Goal: Check status

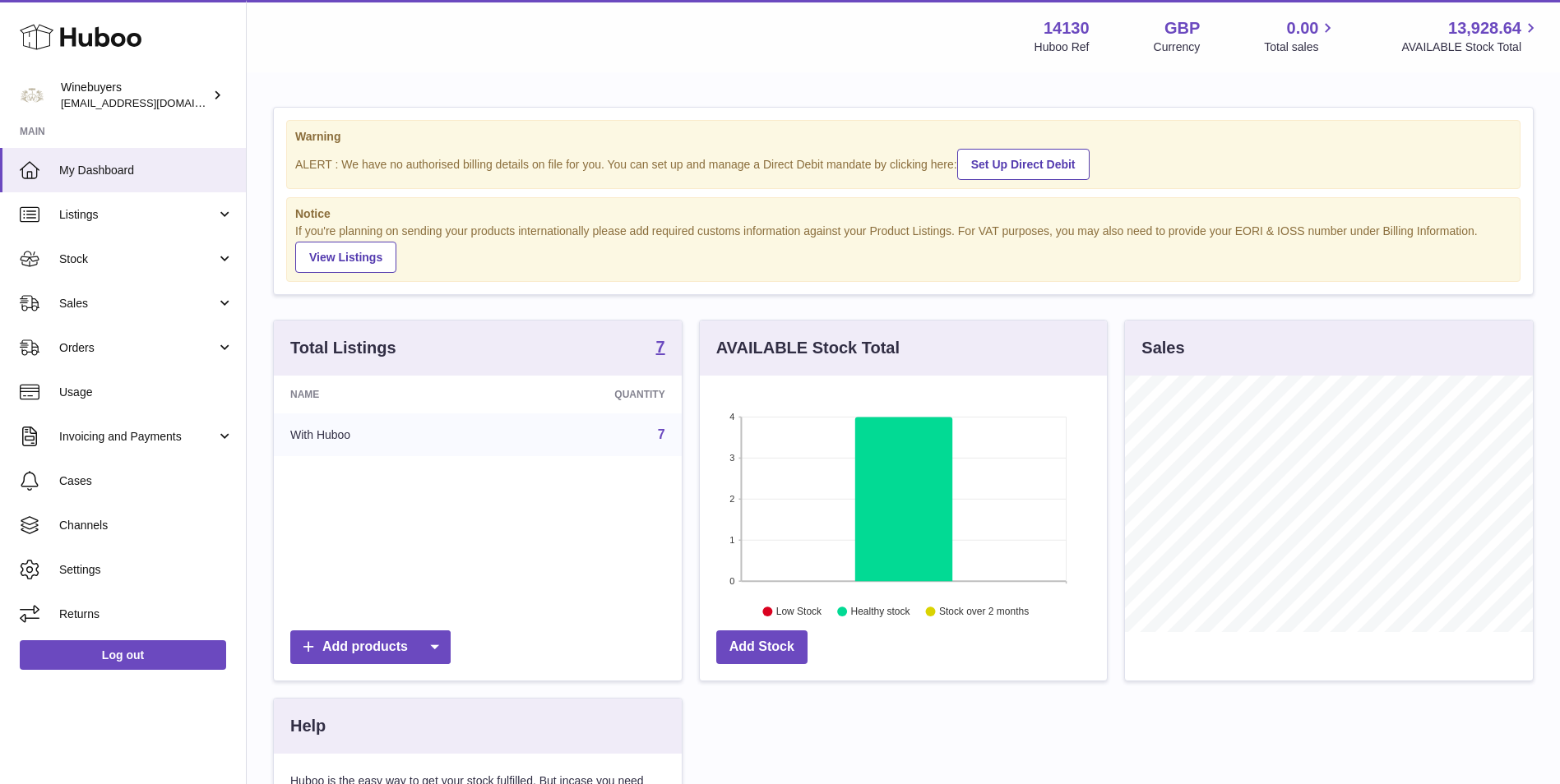
scroll to position [256, 407]
click at [127, 304] on span "Sales" at bounding box center [138, 304] width 157 height 16
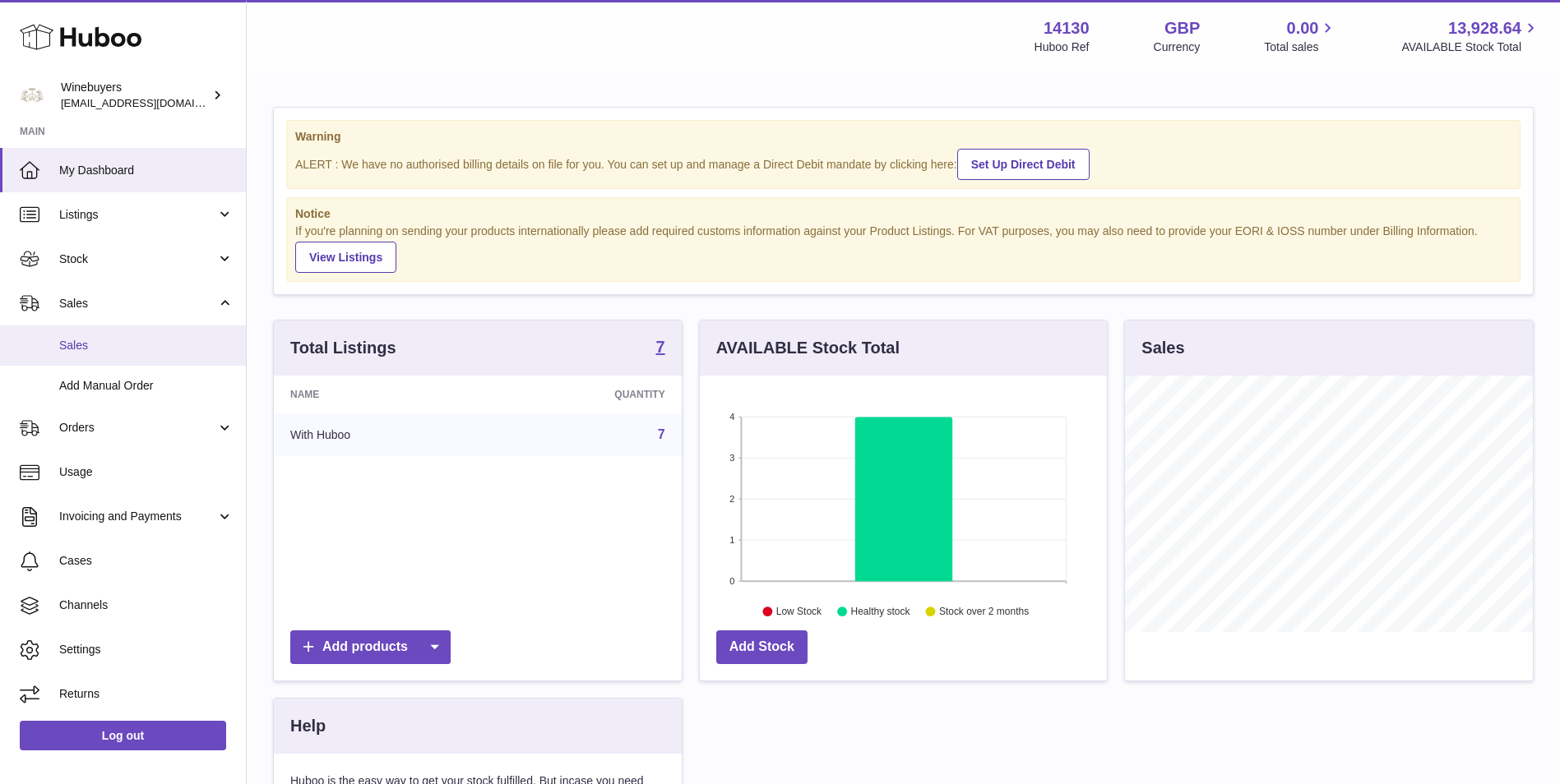
click at [126, 330] on link "Sales" at bounding box center [123, 345] width 246 height 41
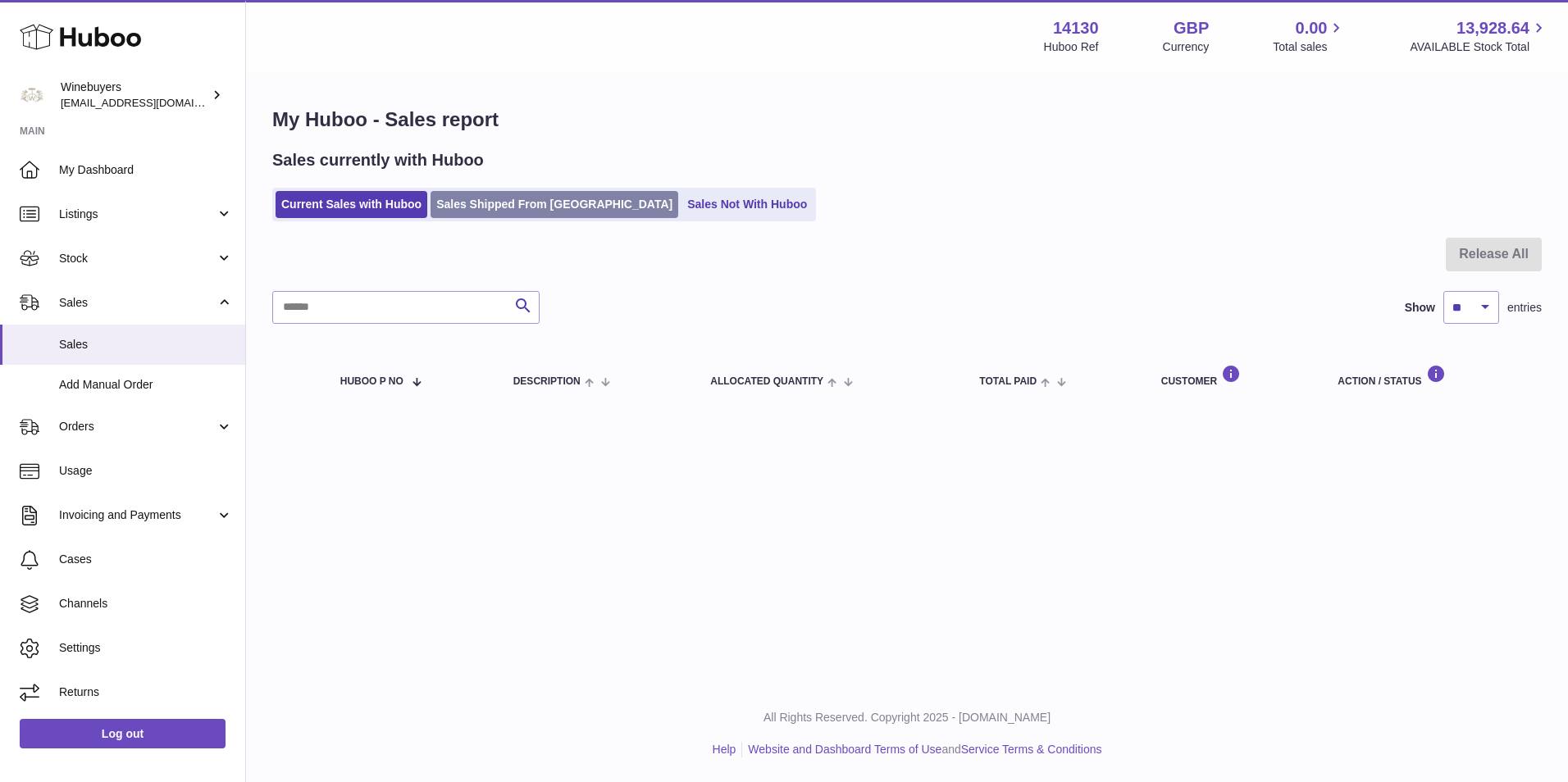
click at [490, 206] on link "Sales Shipped From [GEOGRAPHIC_DATA]" at bounding box center [554, 205] width 248 height 27
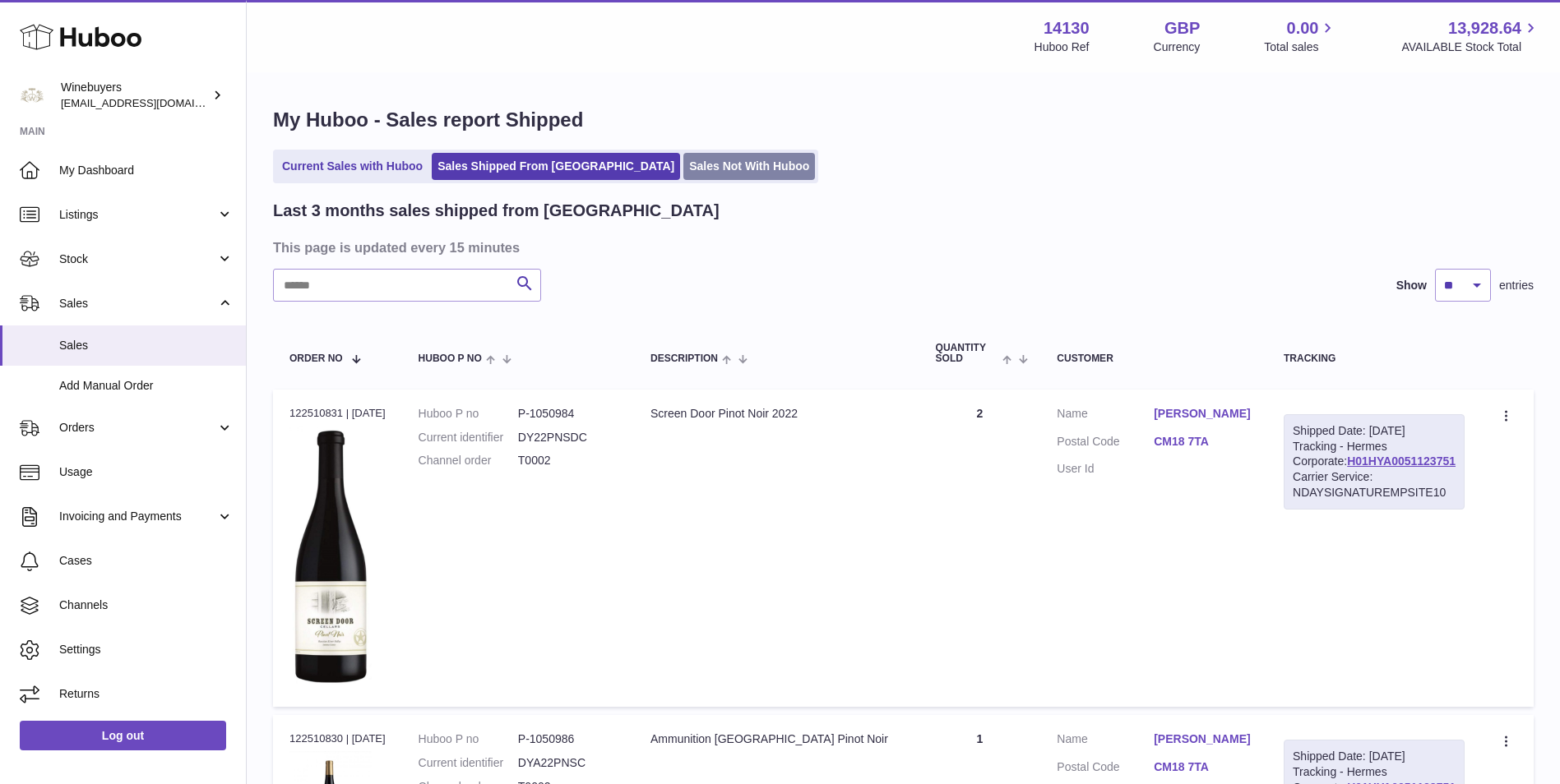
click at [683, 166] on link "Sales Not With Huboo" at bounding box center [748, 166] width 131 height 27
